Goal: Task Accomplishment & Management: Complete application form

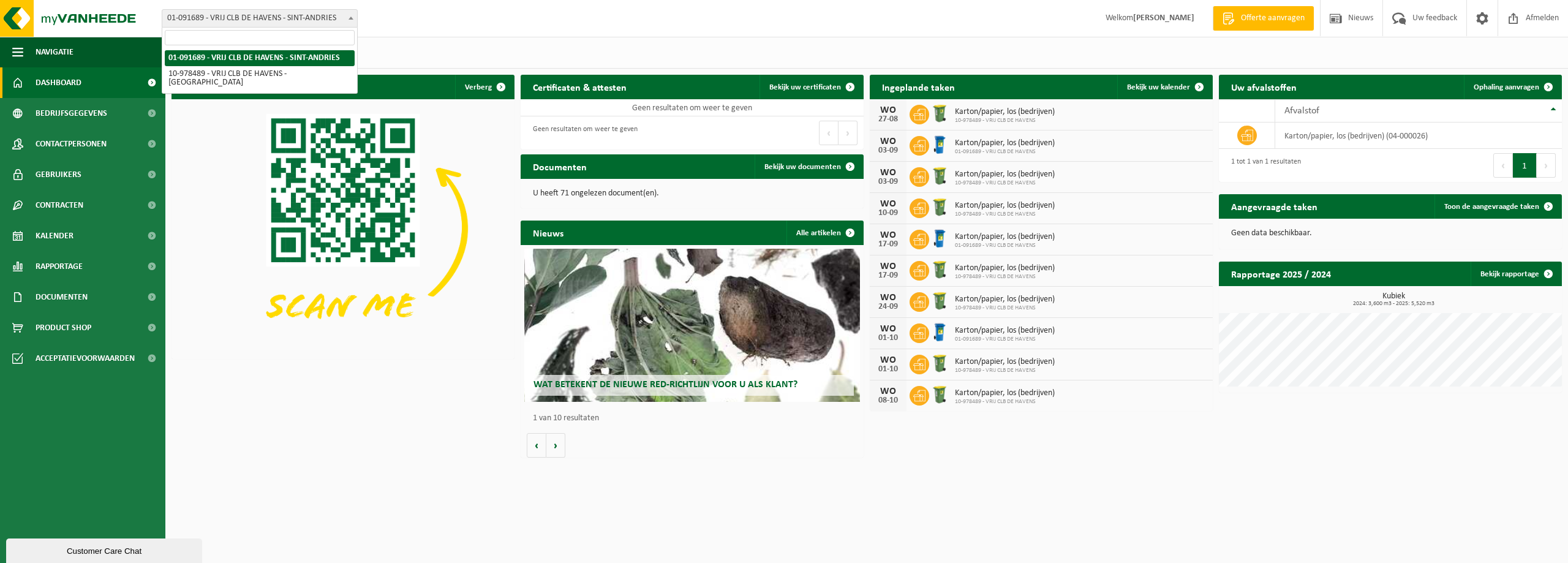
click at [351, 20] on span at bounding box center [350, 17] width 12 height 16
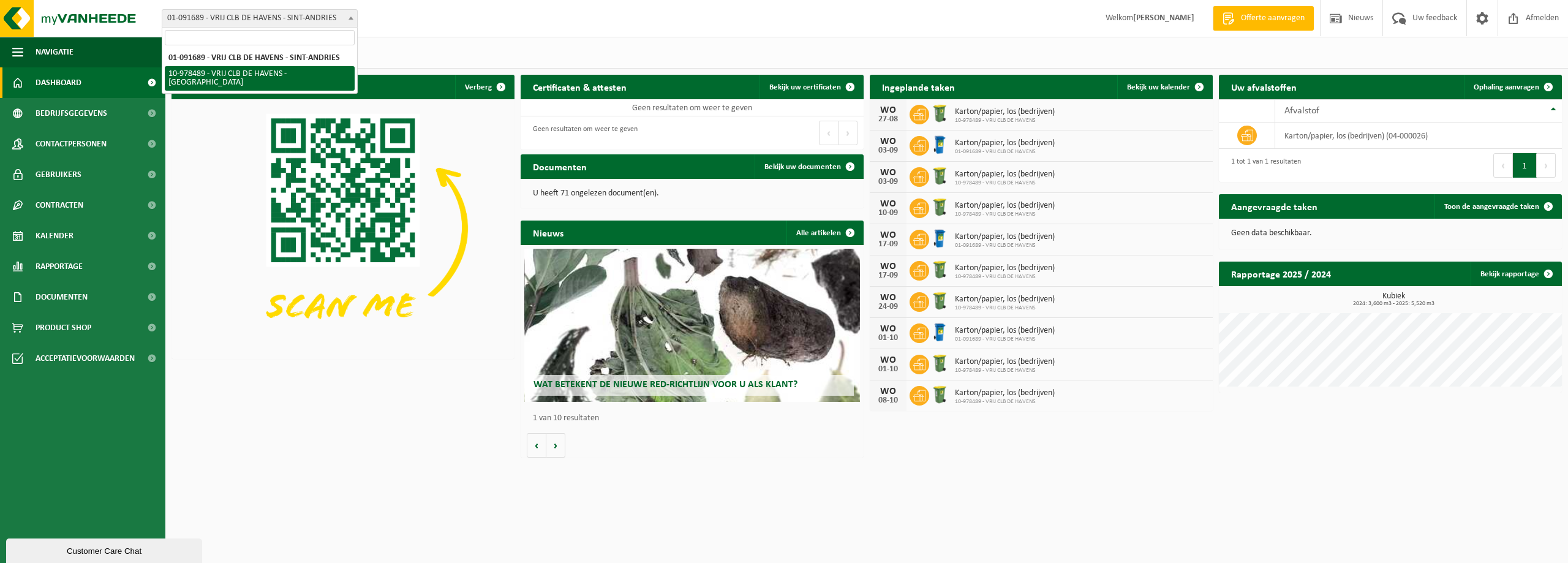
select select "160119"
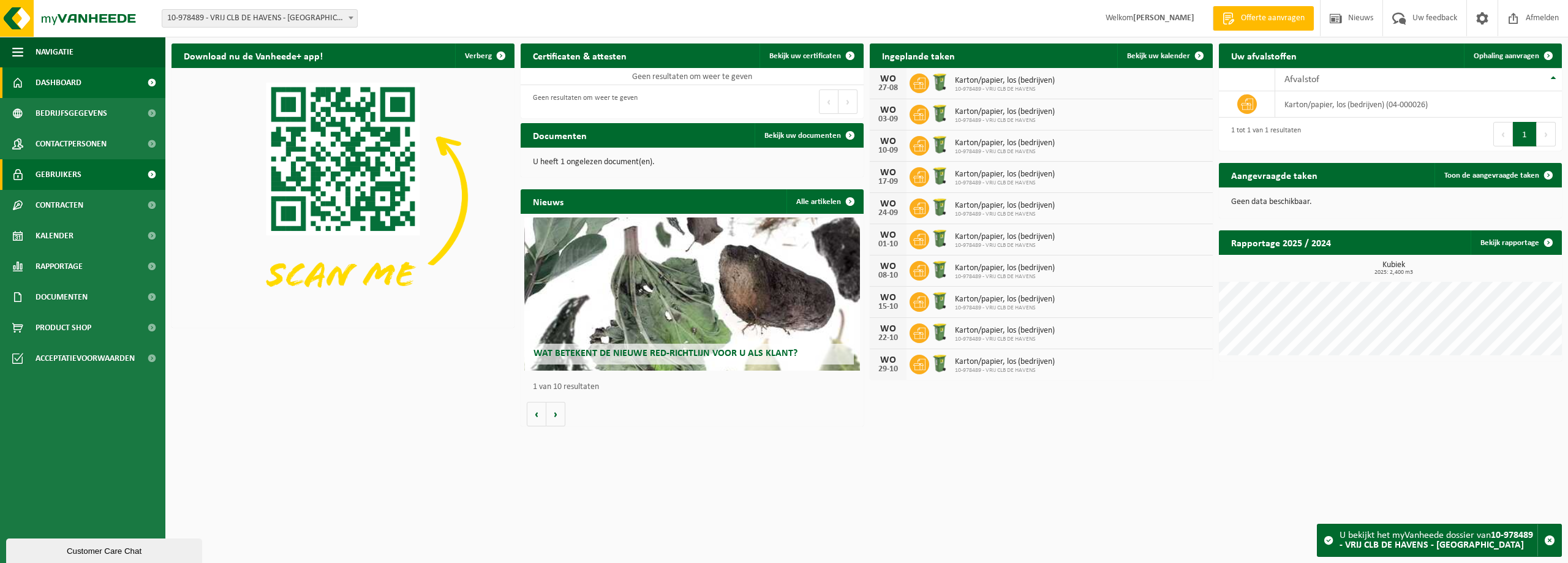
click at [150, 171] on span at bounding box center [151, 175] width 27 height 31
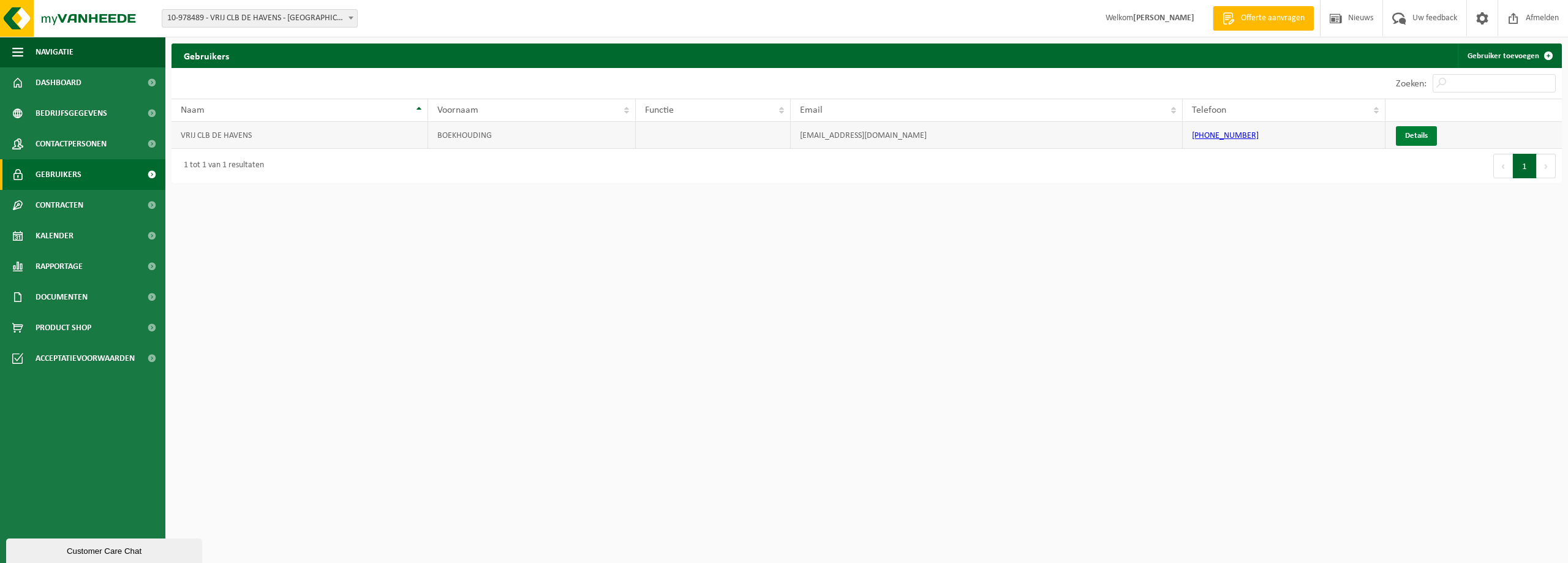
click at [1418, 134] on link "Details" at bounding box center [1416, 136] width 41 height 20
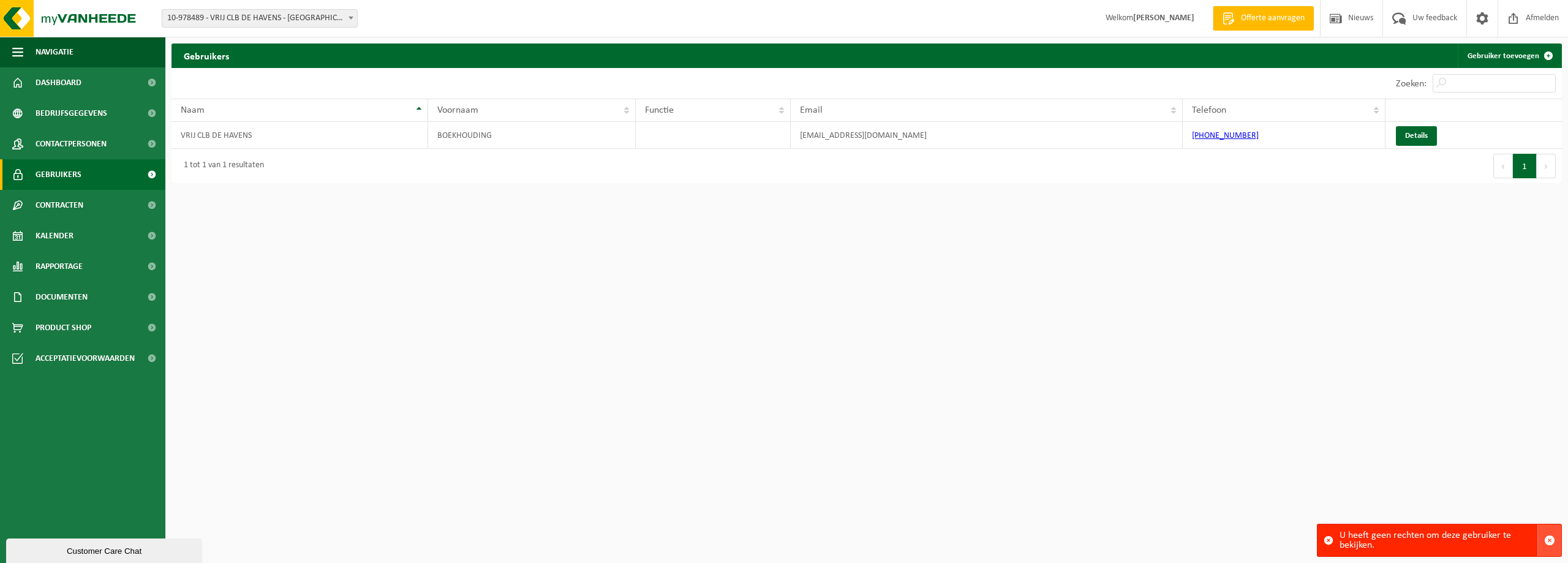
click at [1554, 537] on span "button" at bounding box center [1550, 539] width 11 height 11
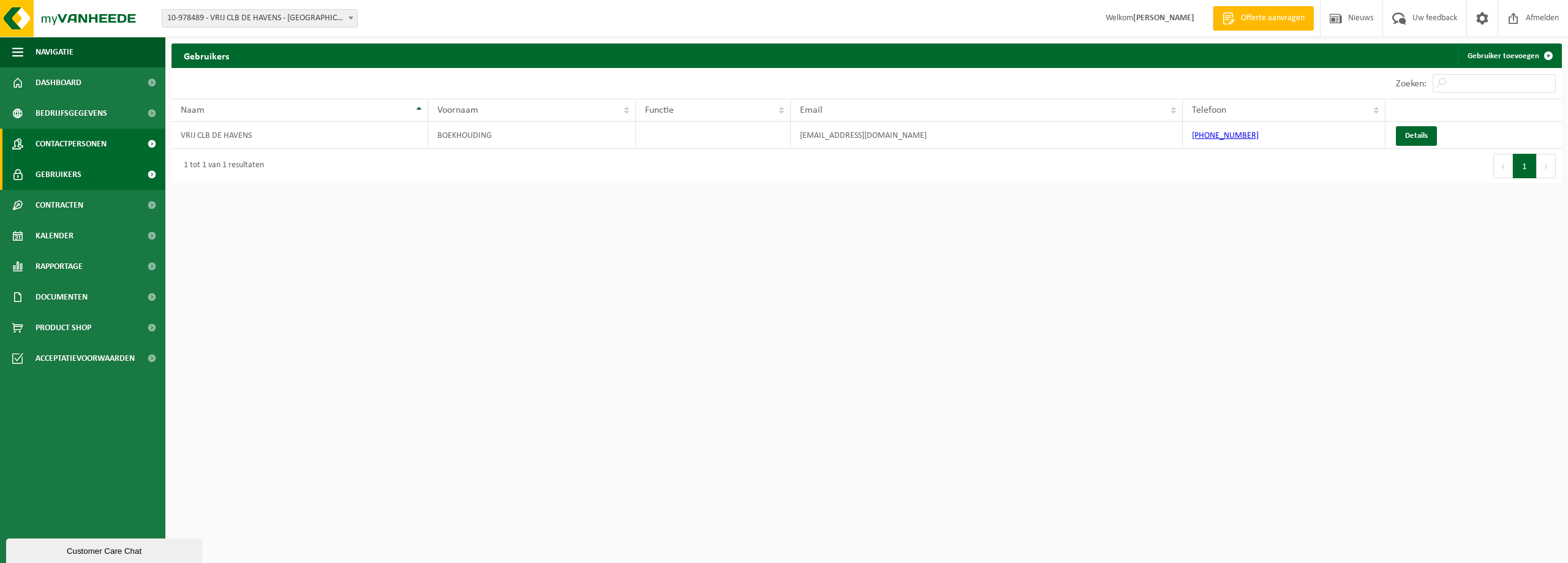
click at [89, 140] on span "Contactpersonen" at bounding box center [71, 144] width 71 height 31
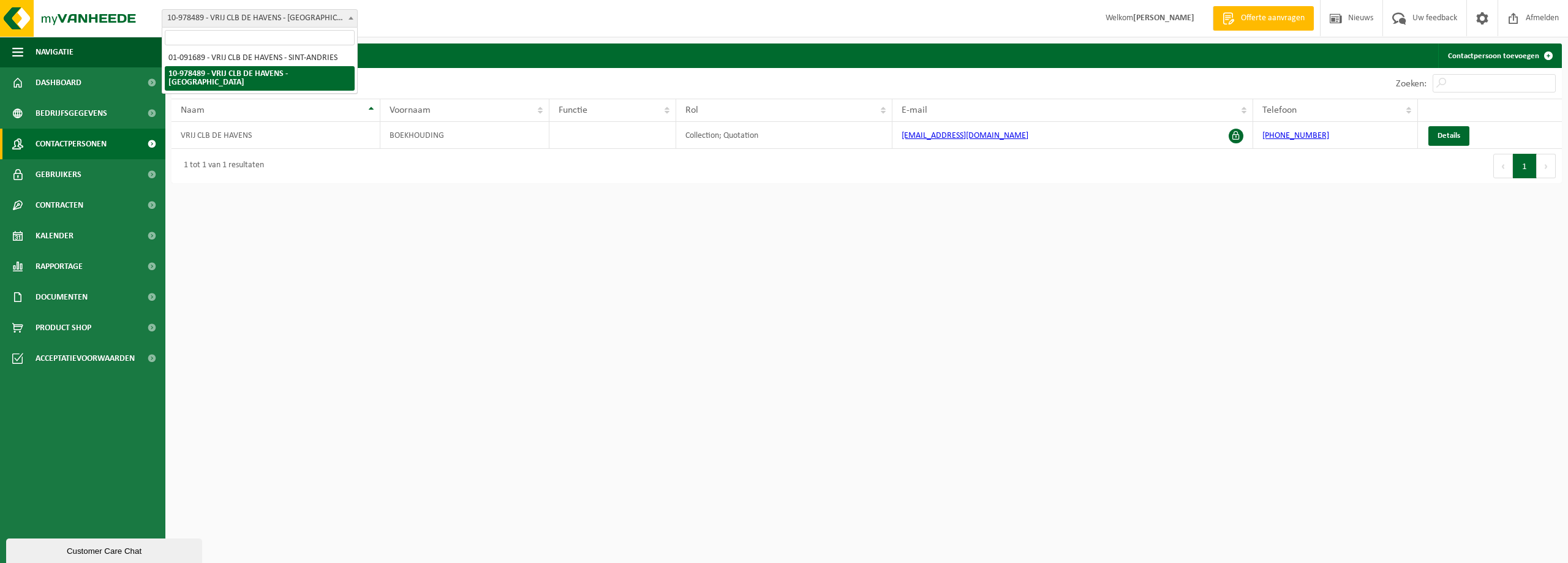
click at [345, 17] on span at bounding box center [350, 17] width 12 height 16
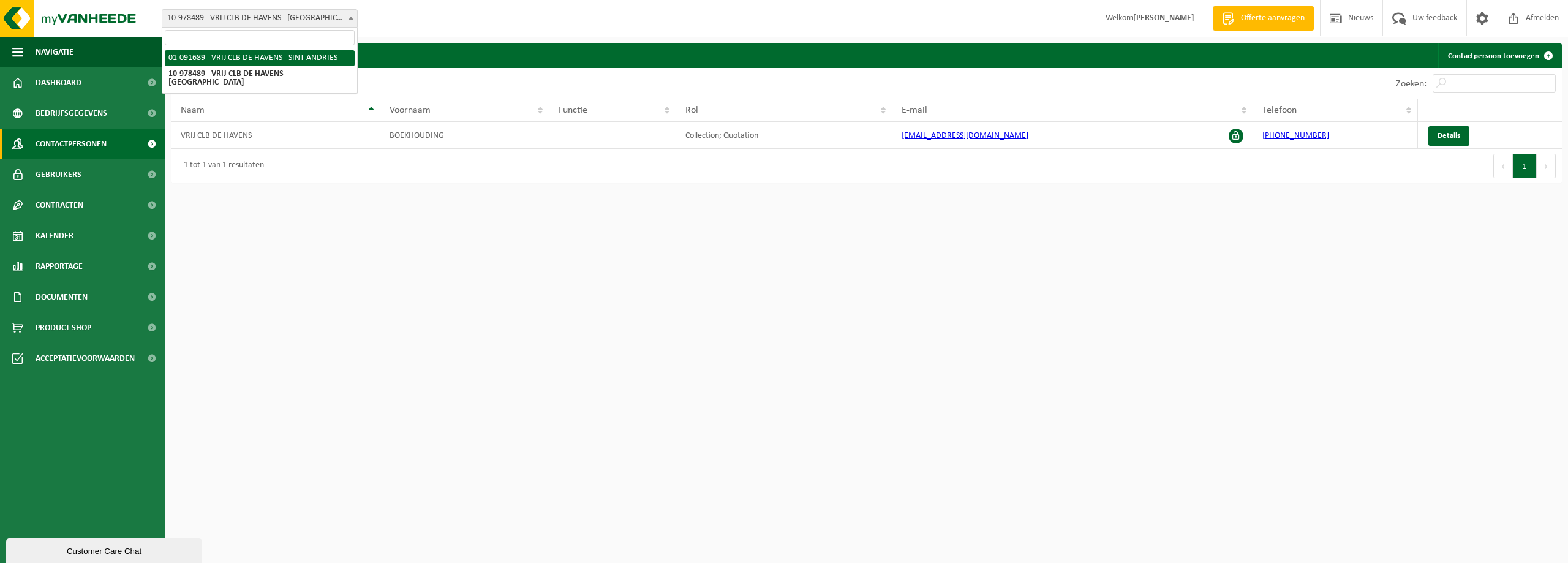
select select "10507"
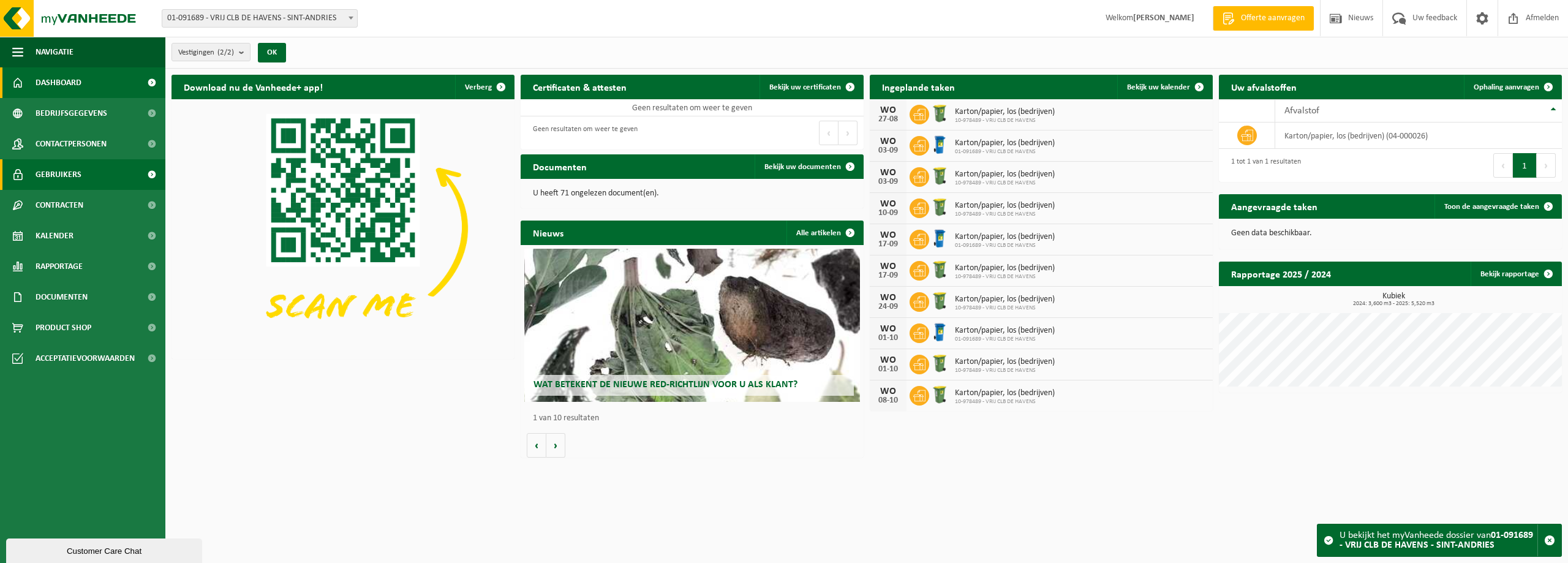
click at [57, 173] on span "Gebruikers" at bounding box center [59, 175] width 46 height 31
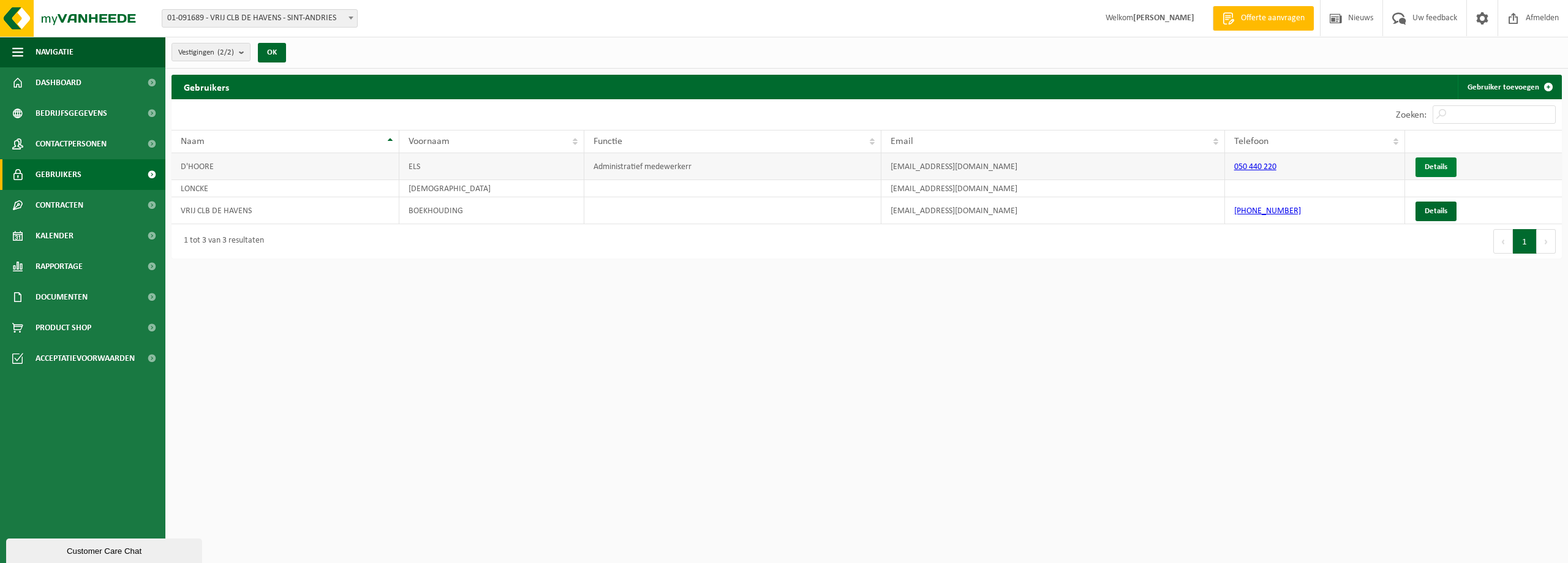
click at [1425, 167] on link "Details" at bounding box center [1436, 167] width 41 height 20
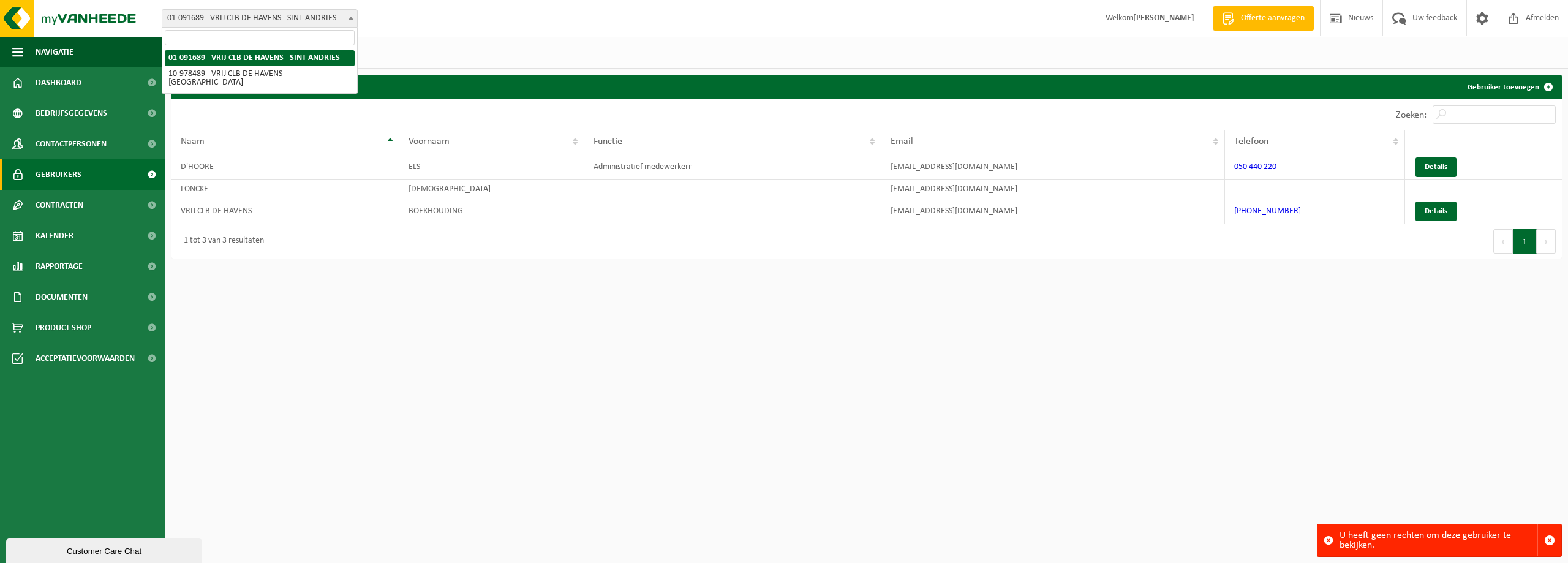
click at [350, 18] on b at bounding box center [351, 18] width 5 height 3
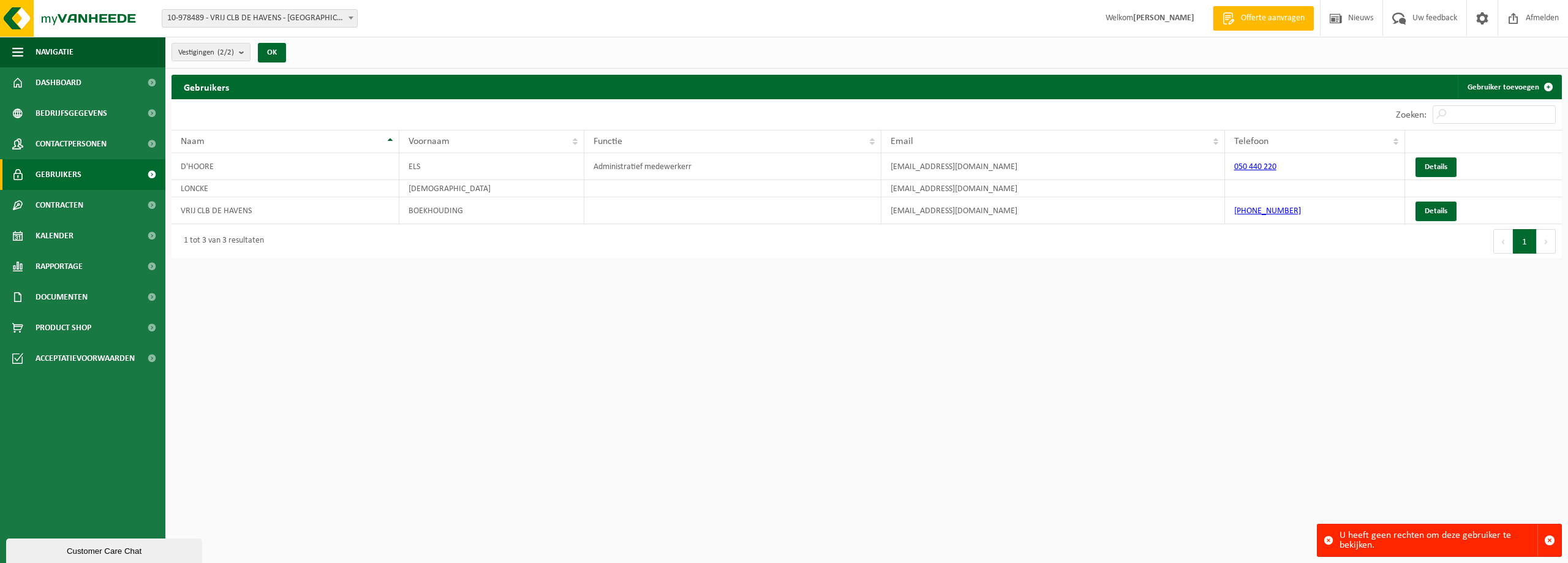
select select "160119"
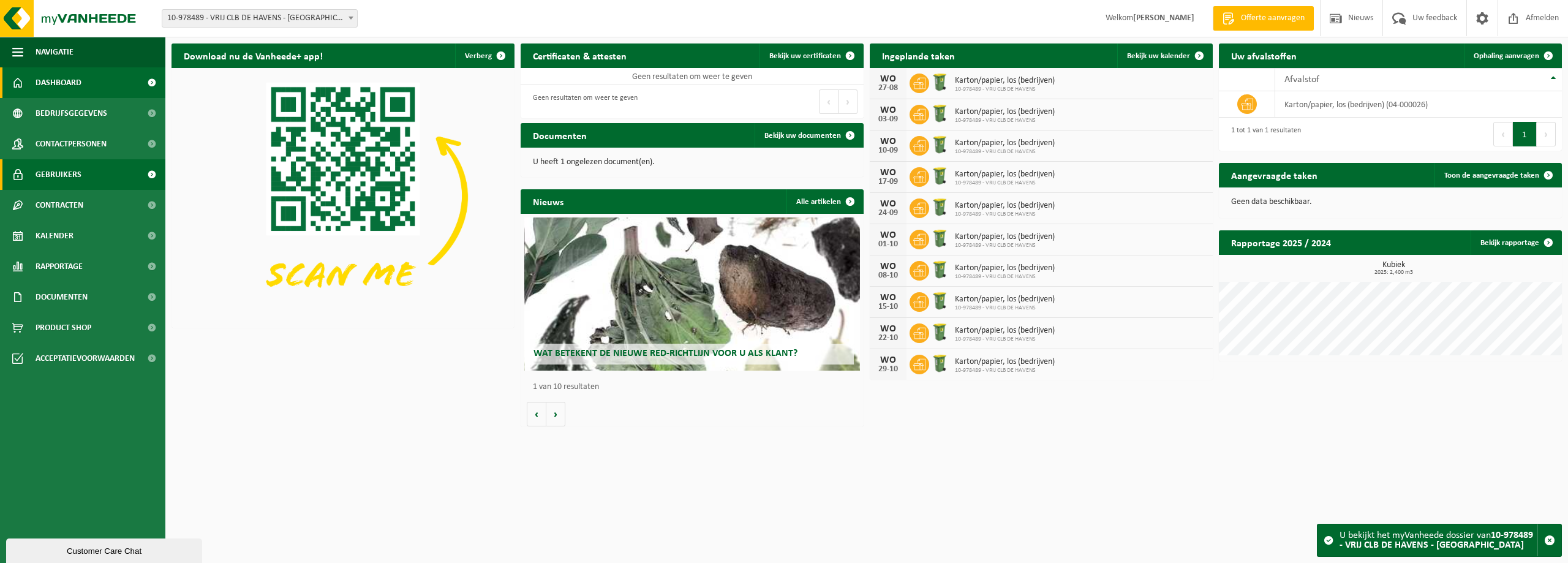
click at [66, 174] on span "Gebruikers" at bounding box center [59, 175] width 46 height 31
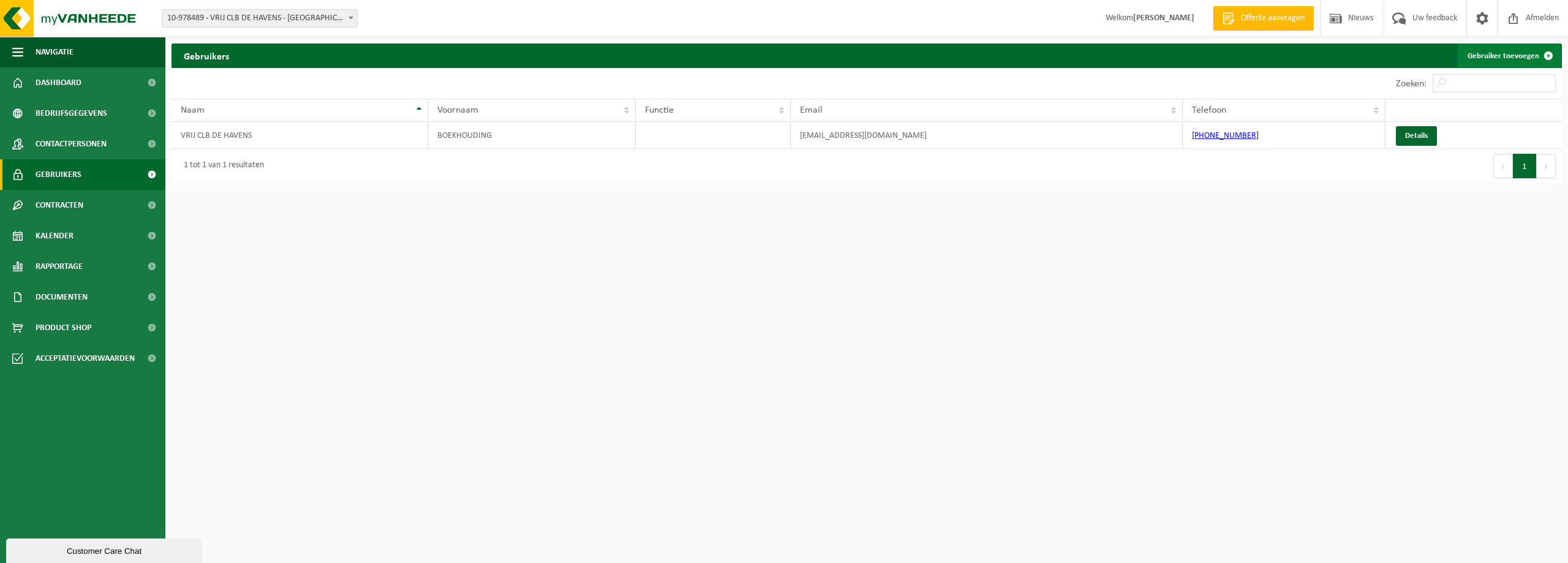
click at [1497, 55] on link "Gebruiker toevoegen" at bounding box center [1509, 55] width 103 height 24
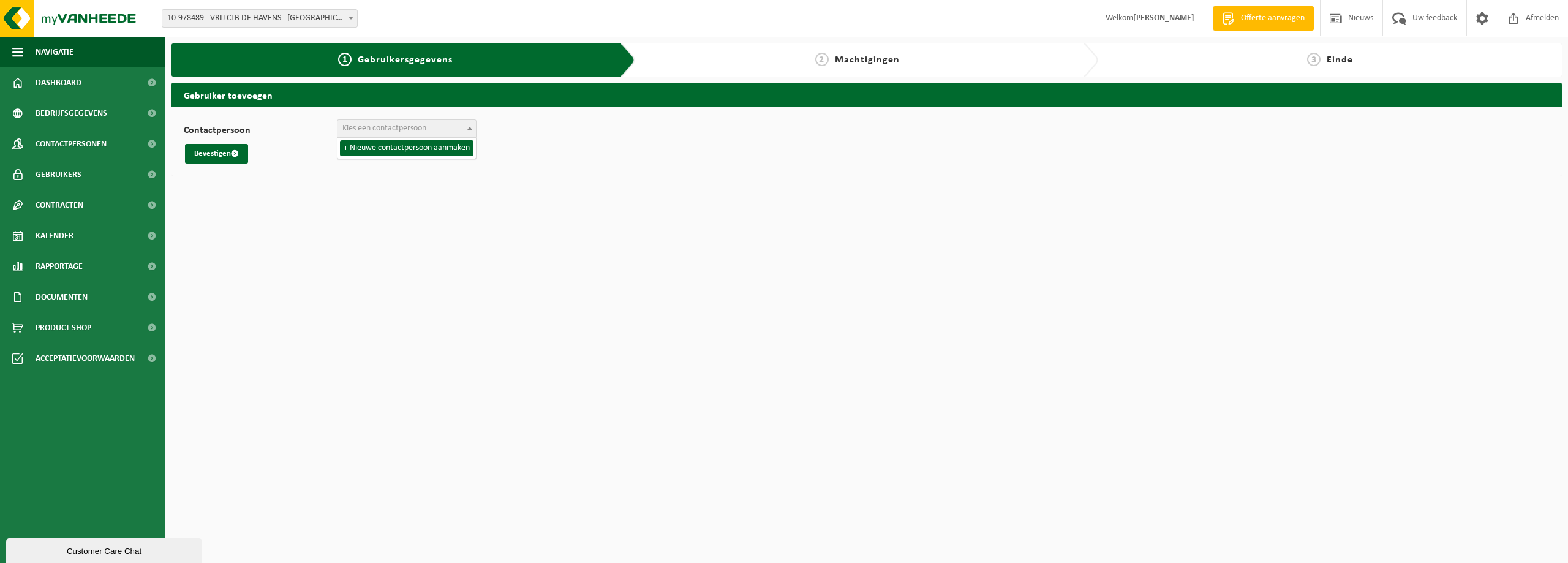
click at [468, 127] on b at bounding box center [470, 128] width 5 height 3
select select "0"
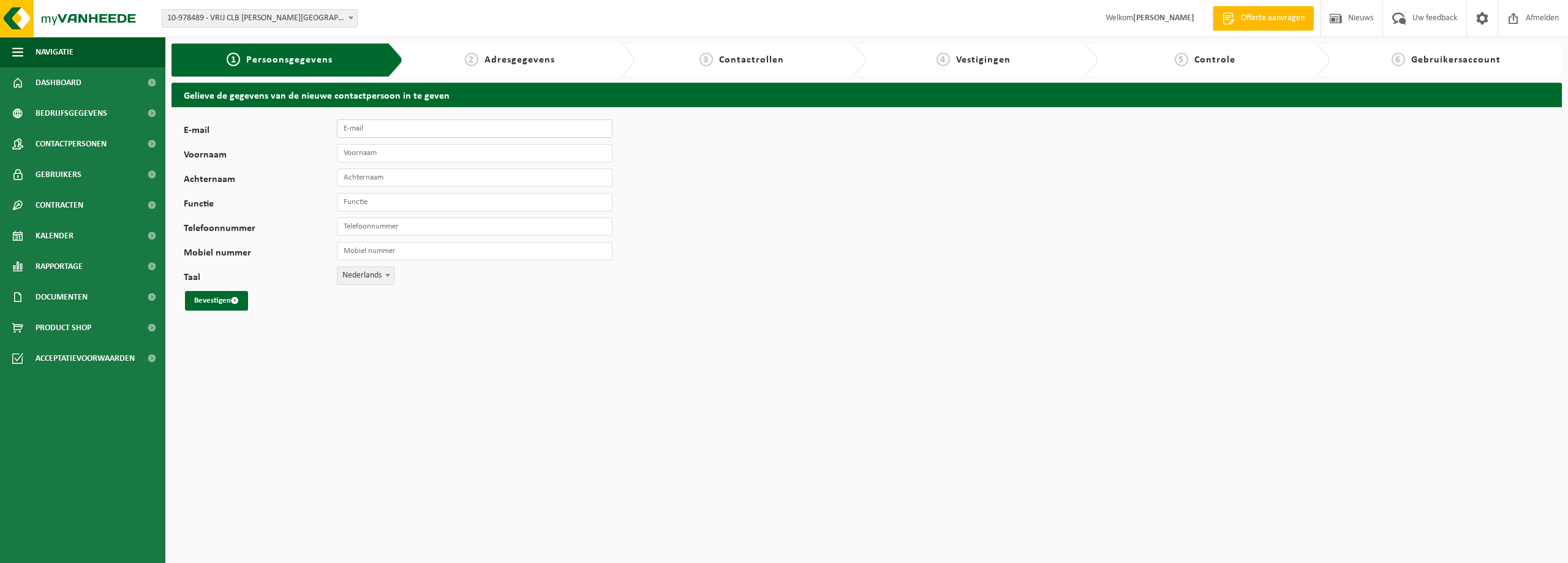
click at [367, 132] on input "E-mail" at bounding box center [475, 128] width 276 height 18
type input "[EMAIL_ADDRESS][DOMAIN_NAME]"
type input "Els"
type input "D'Hoore"
type input "Administratief medewerker"
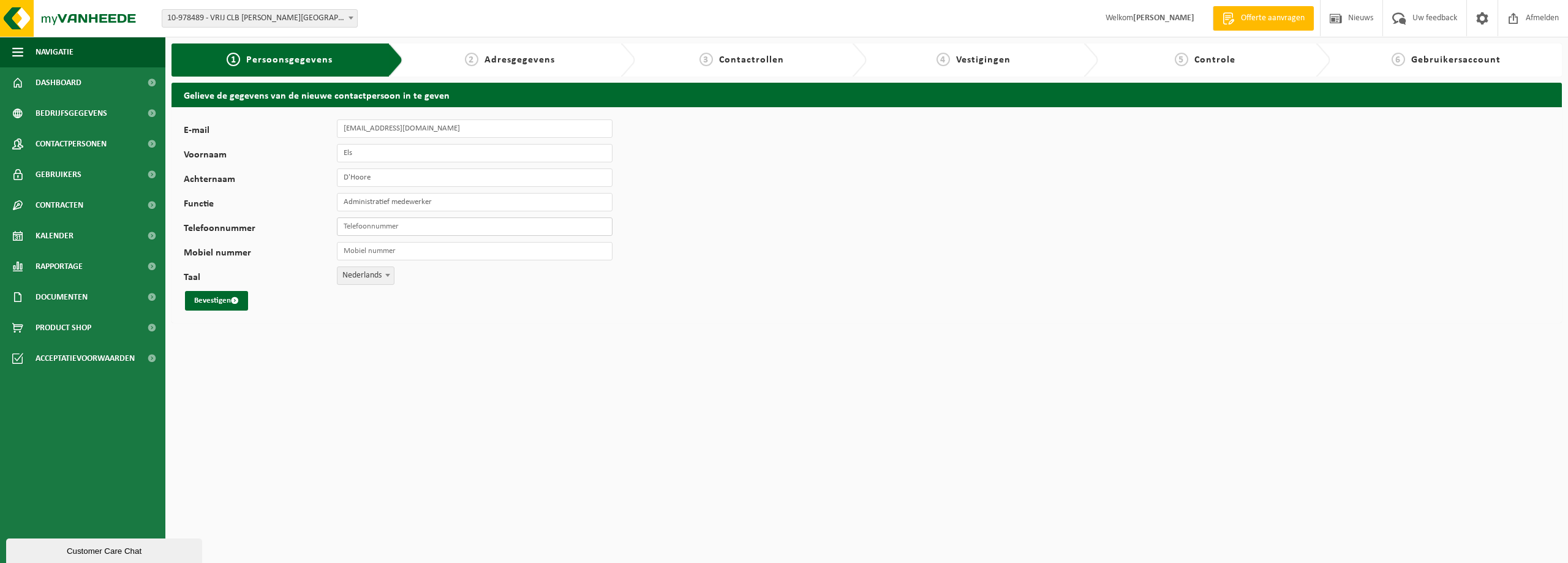
click at [342, 222] on input "Telefoonnummer" at bounding box center [475, 226] width 276 height 18
type input "+32 50 44 02 20"
click at [385, 257] on input "Mobiel nummer" at bounding box center [475, 251] width 276 height 18
type input "+32 470 93 17 76"
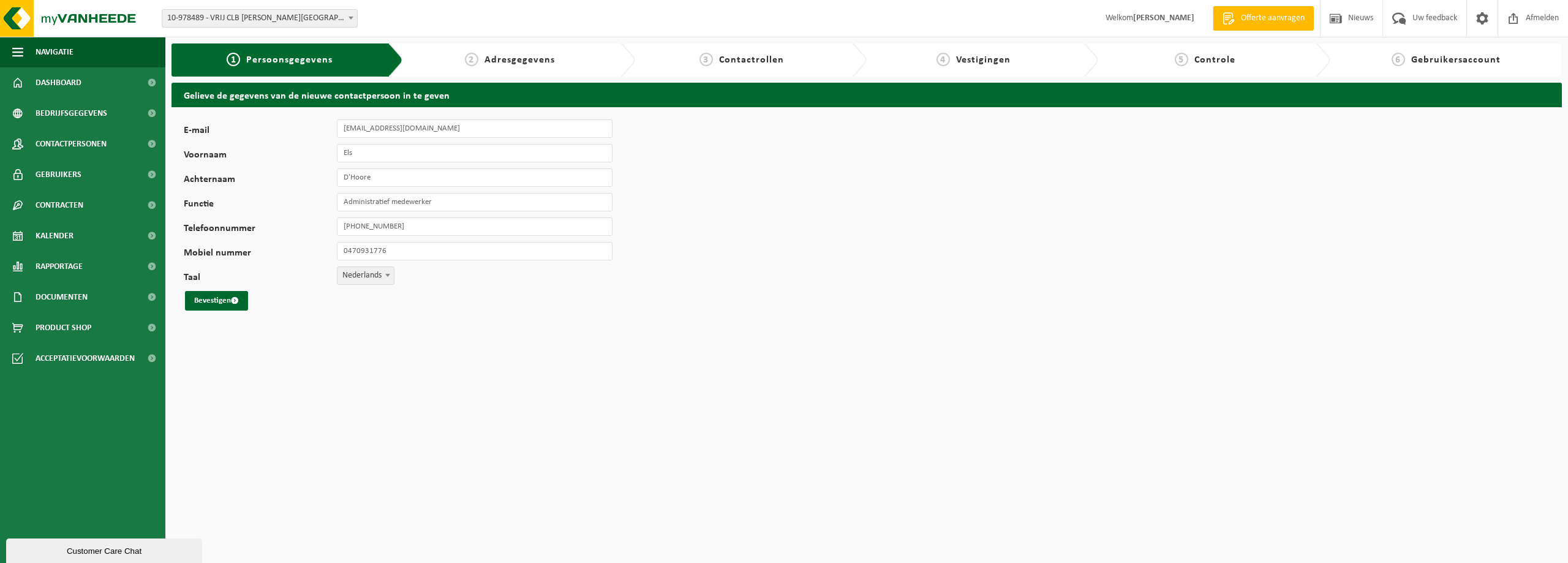
type input "+32 470 93 17 76"
click at [210, 299] on button "Bevestigen" at bounding box center [216, 301] width 63 height 20
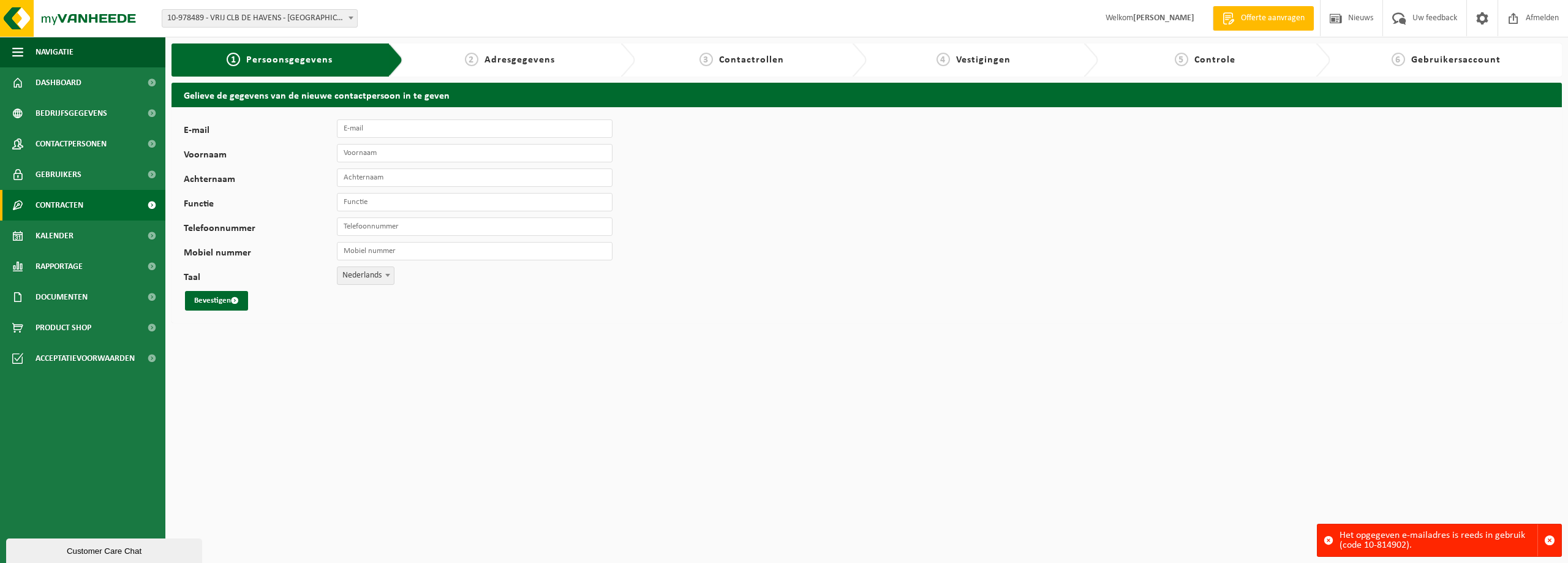
click at [62, 201] on span "Contracten" at bounding box center [59, 205] width 48 height 31
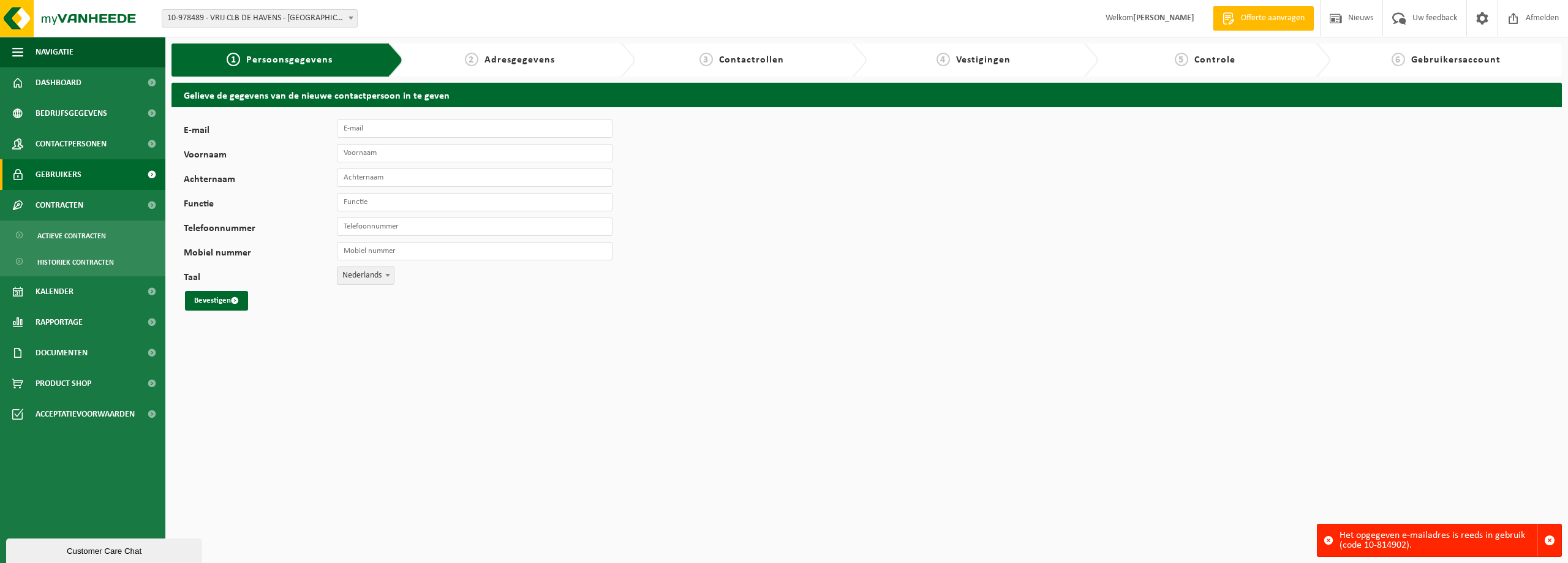
click at [66, 176] on span "Gebruikers" at bounding box center [59, 175] width 46 height 31
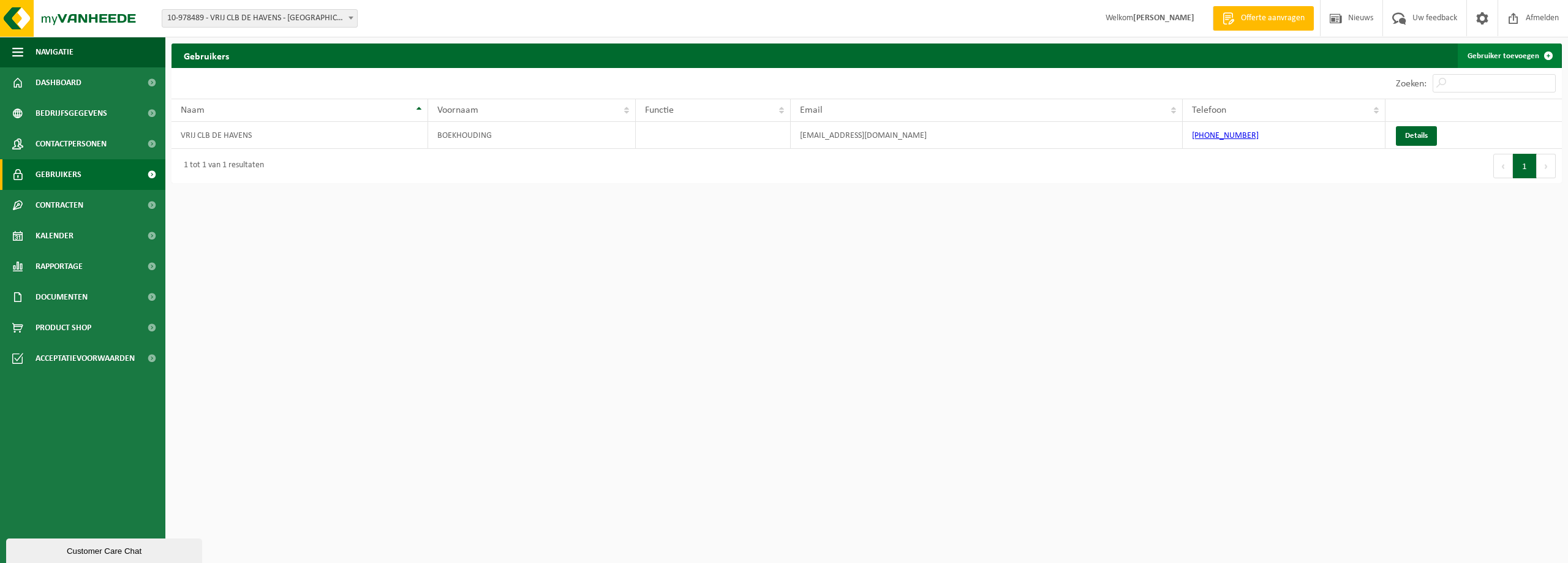
click at [1497, 53] on link "Gebruiker toevoegen" at bounding box center [1509, 55] width 103 height 24
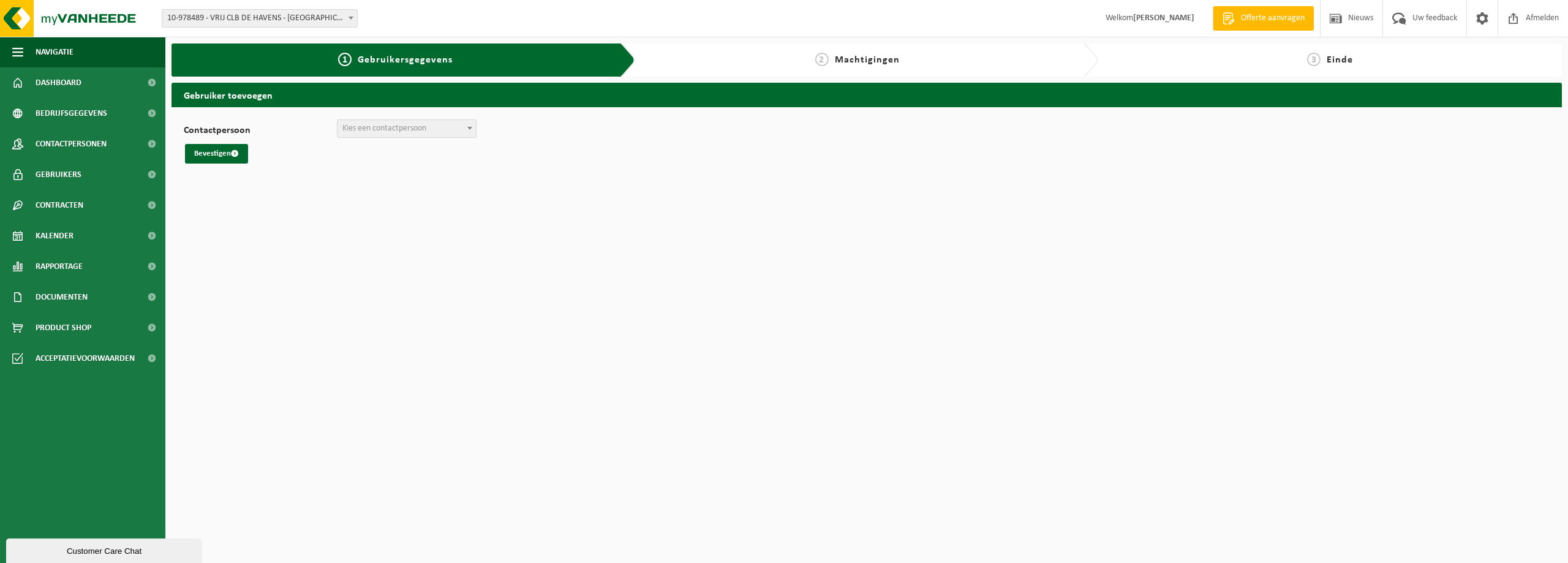
click at [466, 128] on span at bounding box center [470, 127] width 12 height 16
click at [99, 140] on span "Contactpersonen" at bounding box center [71, 144] width 71 height 31
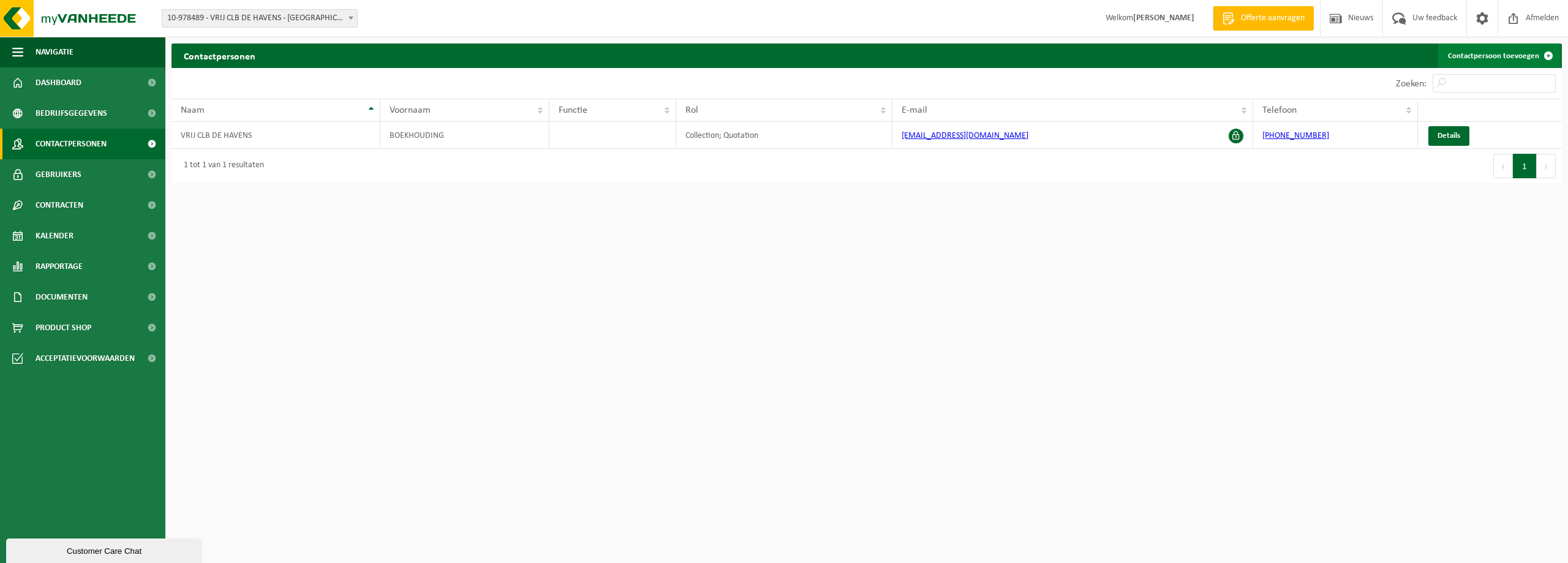
click at [1487, 52] on link "Contactpersoon toevoegen" at bounding box center [1499, 55] width 122 height 24
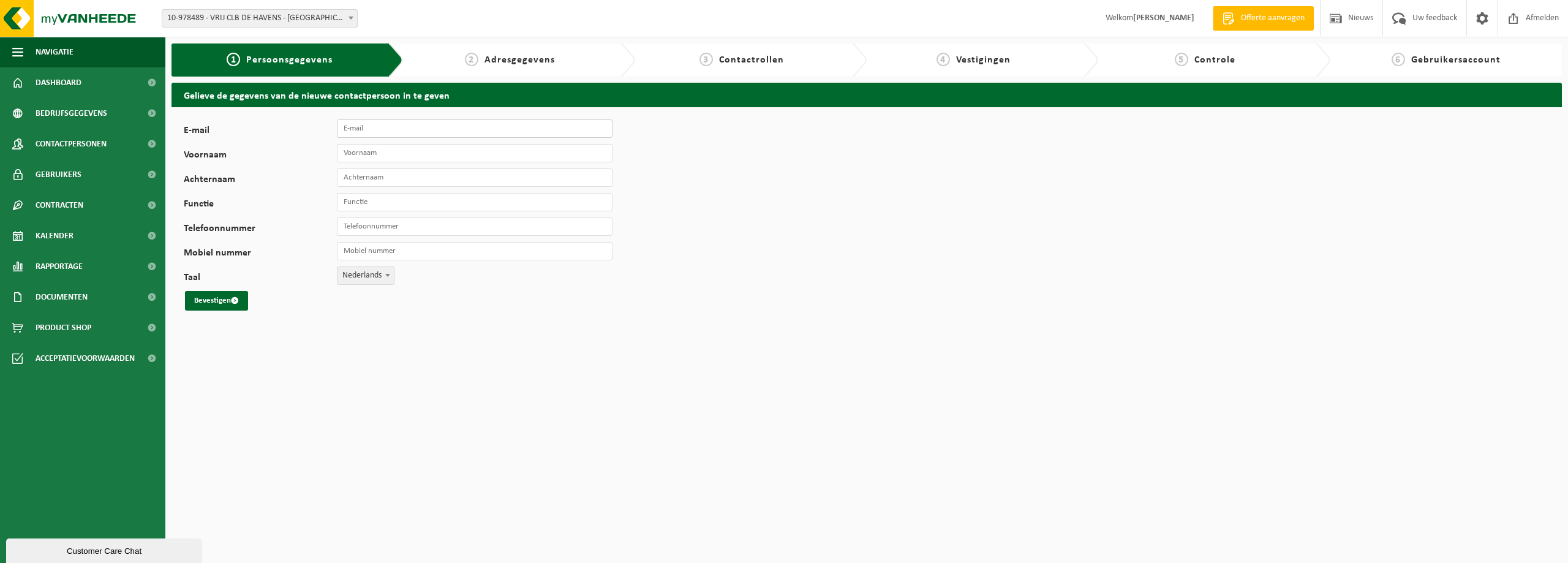
click at [357, 133] on input "E-mail" at bounding box center [475, 128] width 276 height 18
type input "[EMAIL_ADDRESS][DOMAIN_NAME]"
click at [382, 156] on input "Voornaam" at bounding box center [475, 153] width 276 height 18
type input "Els"
type input "D'Hoore"
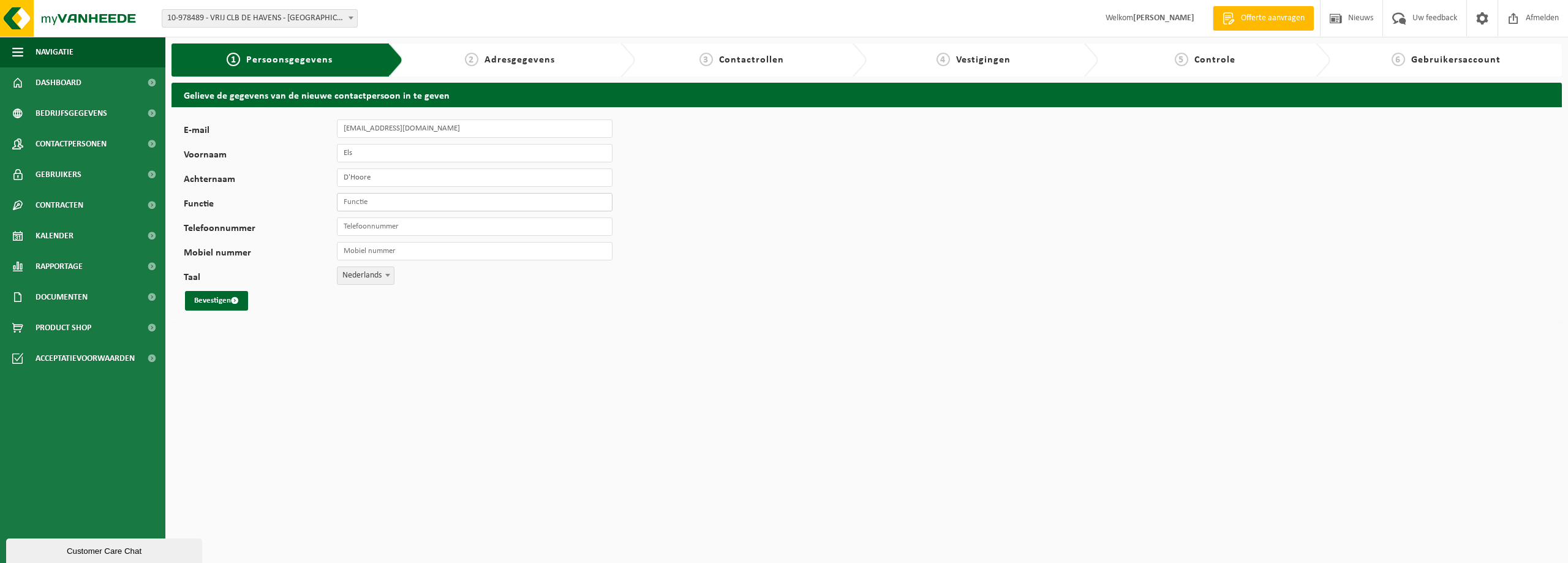
click at [354, 203] on input "Functie" at bounding box center [475, 202] width 276 height 18
type input "Administratief medewerker"
click at [392, 230] on input "Telefoonnummer" at bounding box center [475, 226] width 276 height 18
type input "+32 50 44 02 20"
click at [401, 252] on input "Mobiel nummer" at bounding box center [475, 251] width 276 height 18
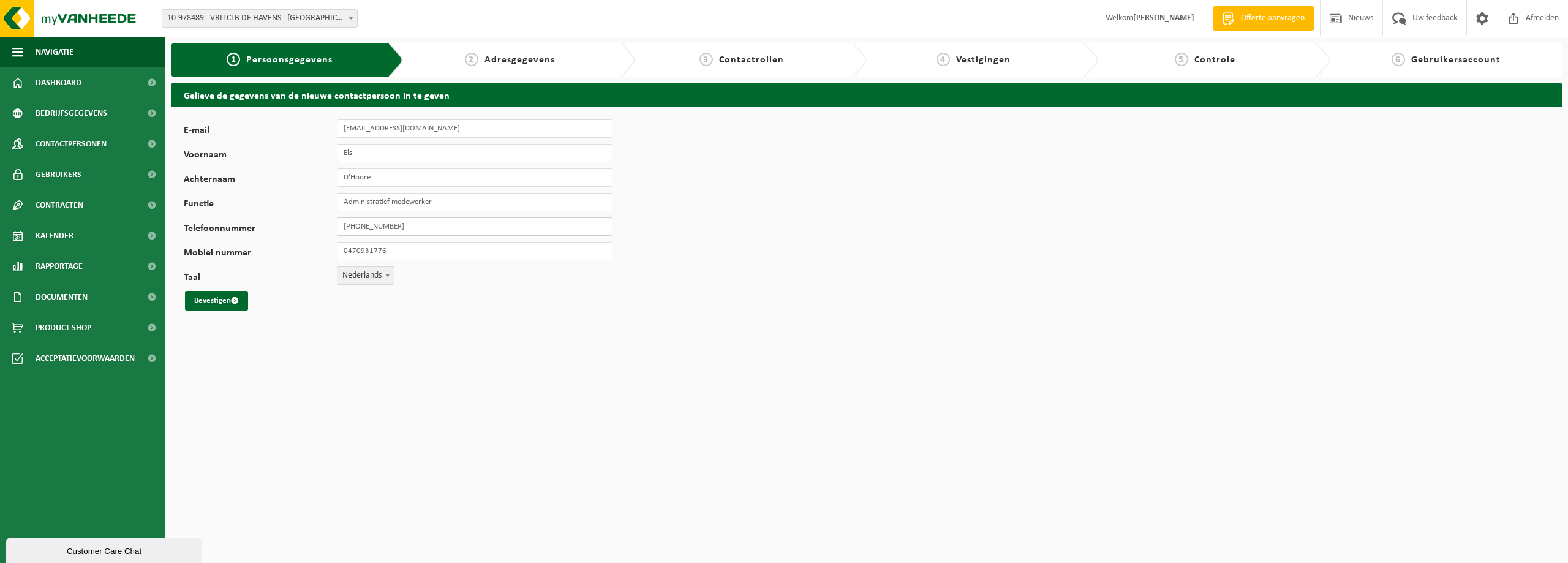
type input "+32 470 93 17 76"
click at [201, 303] on button "Bevestigen" at bounding box center [216, 301] width 63 height 20
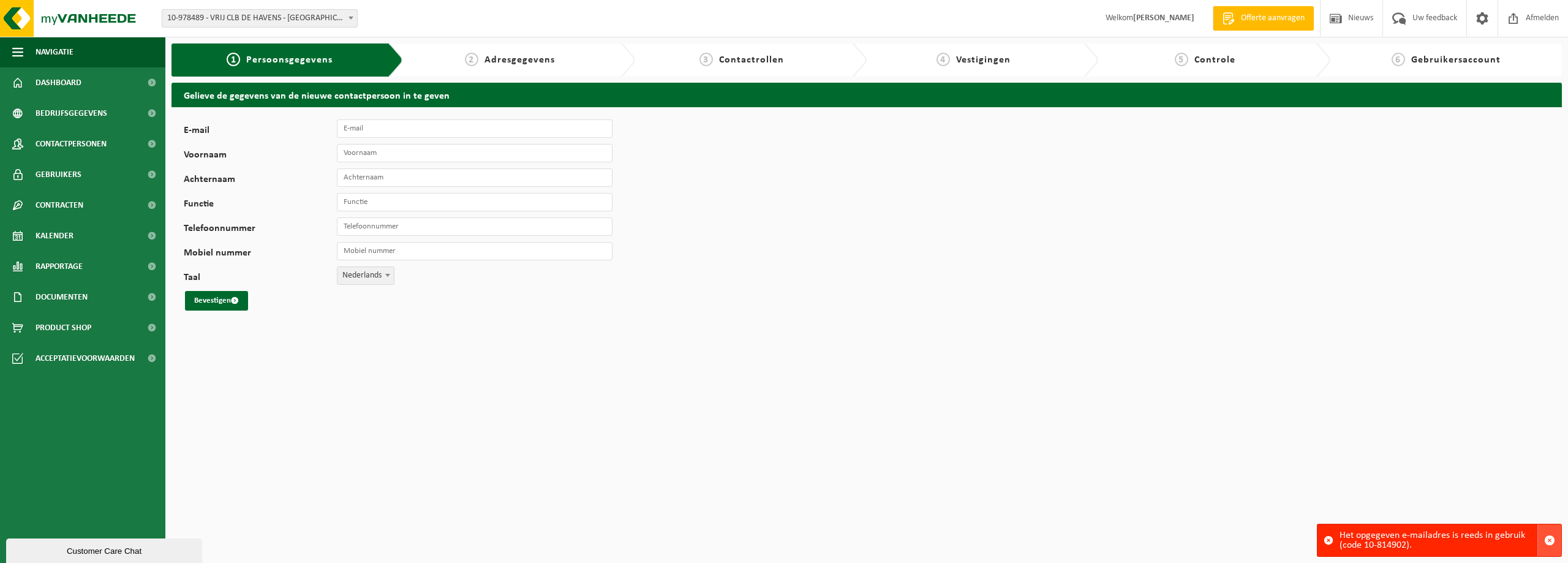
click at [1546, 540] on span "button" at bounding box center [1550, 539] width 11 height 11
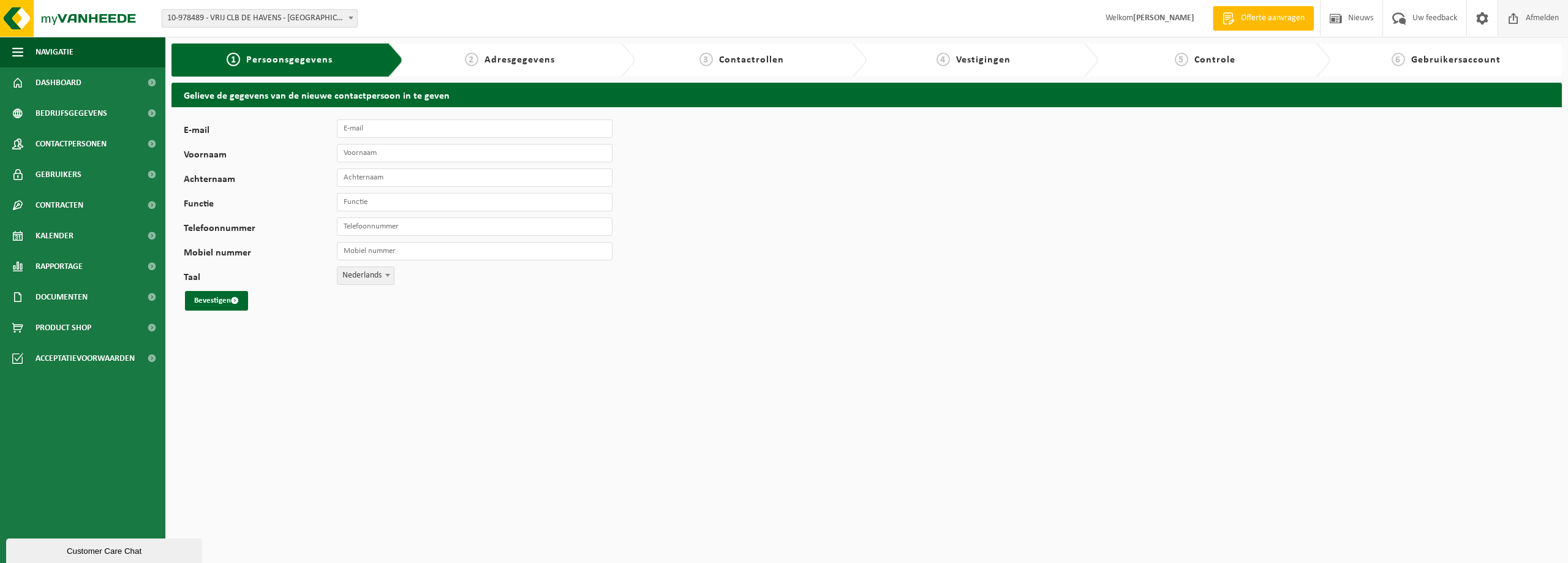
click at [1536, 15] on span "Afmelden" at bounding box center [1543, 18] width 40 height 36
